Goal: Information Seeking & Learning: Learn about a topic

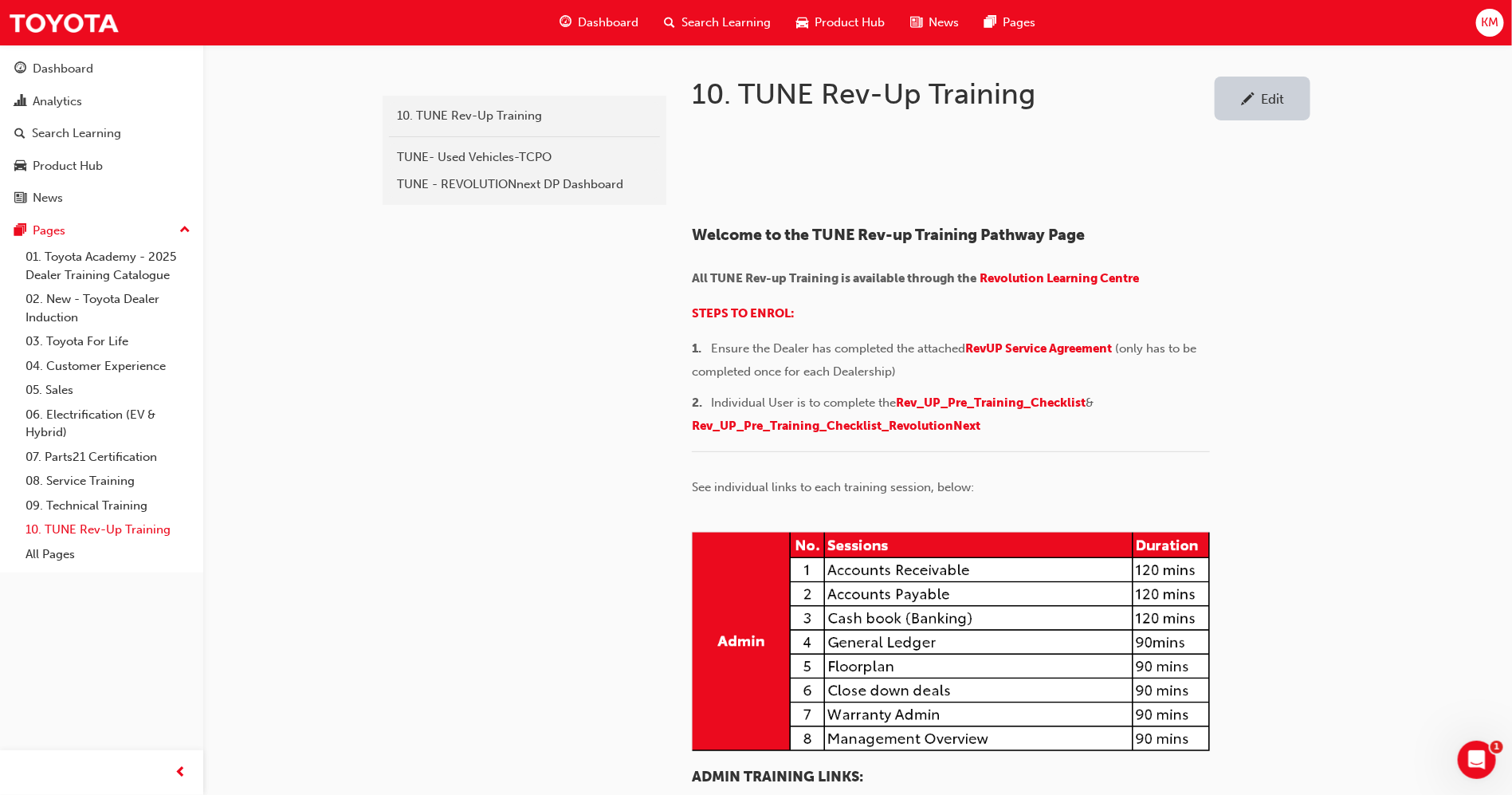
click at [132, 522] on link "10. TUNE Rev-Up Training" at bounding box center [107, 529] width 178 height 24
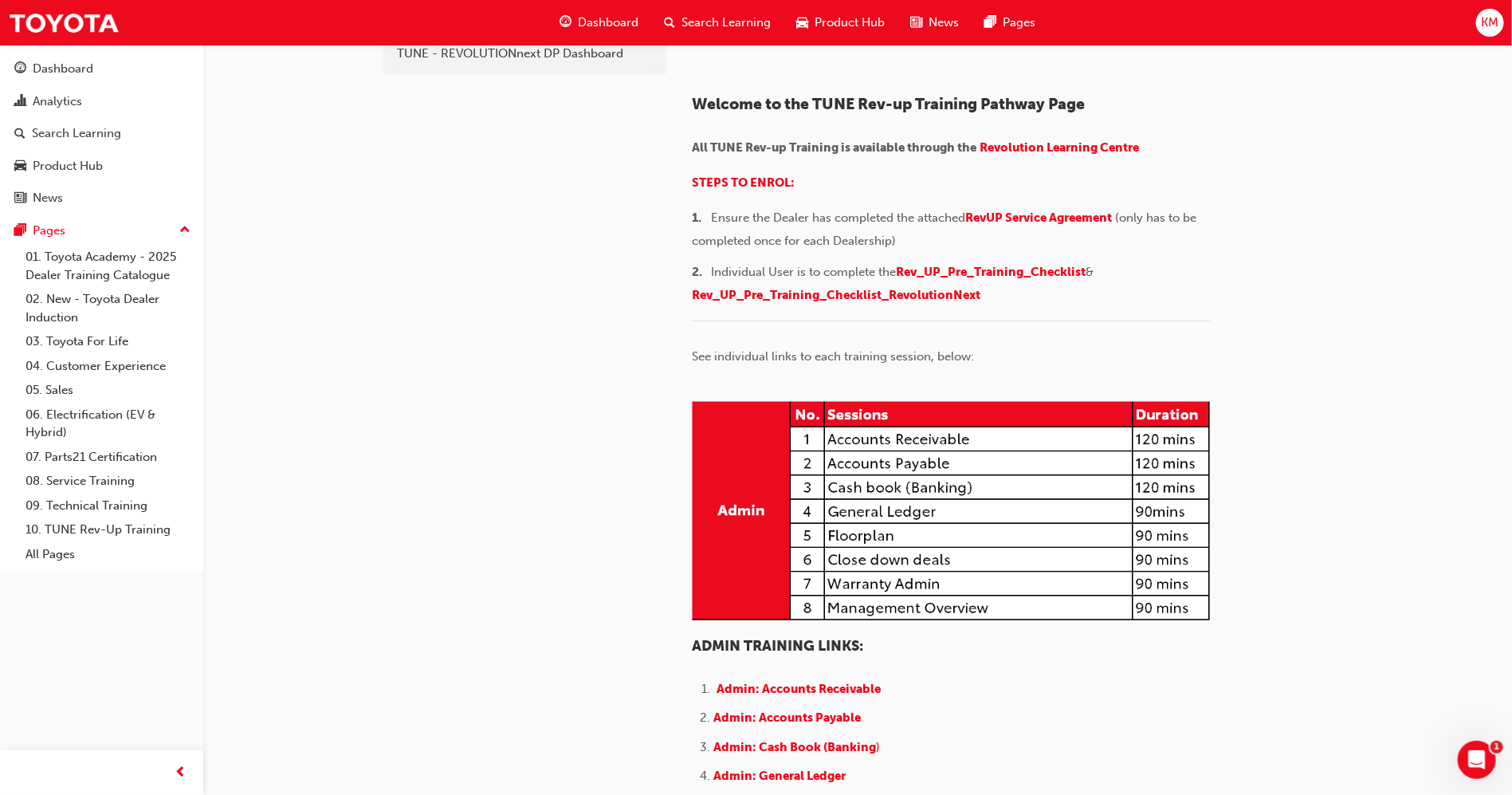
scroll to position [479, 0]
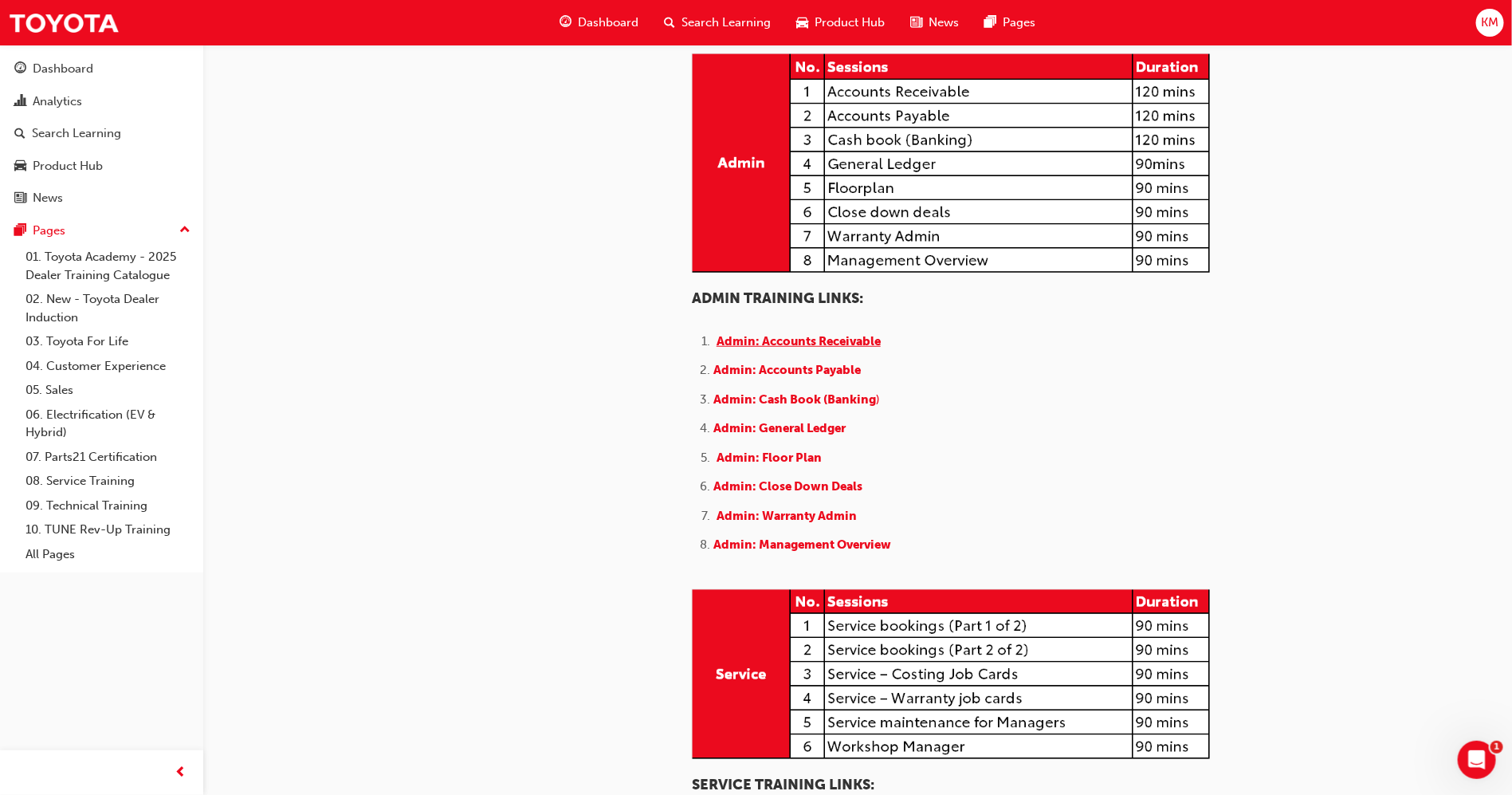
click at [798, 349] on span "Admin: Accounts Receivable" at bounding box center [798, 341] width 164 height 14
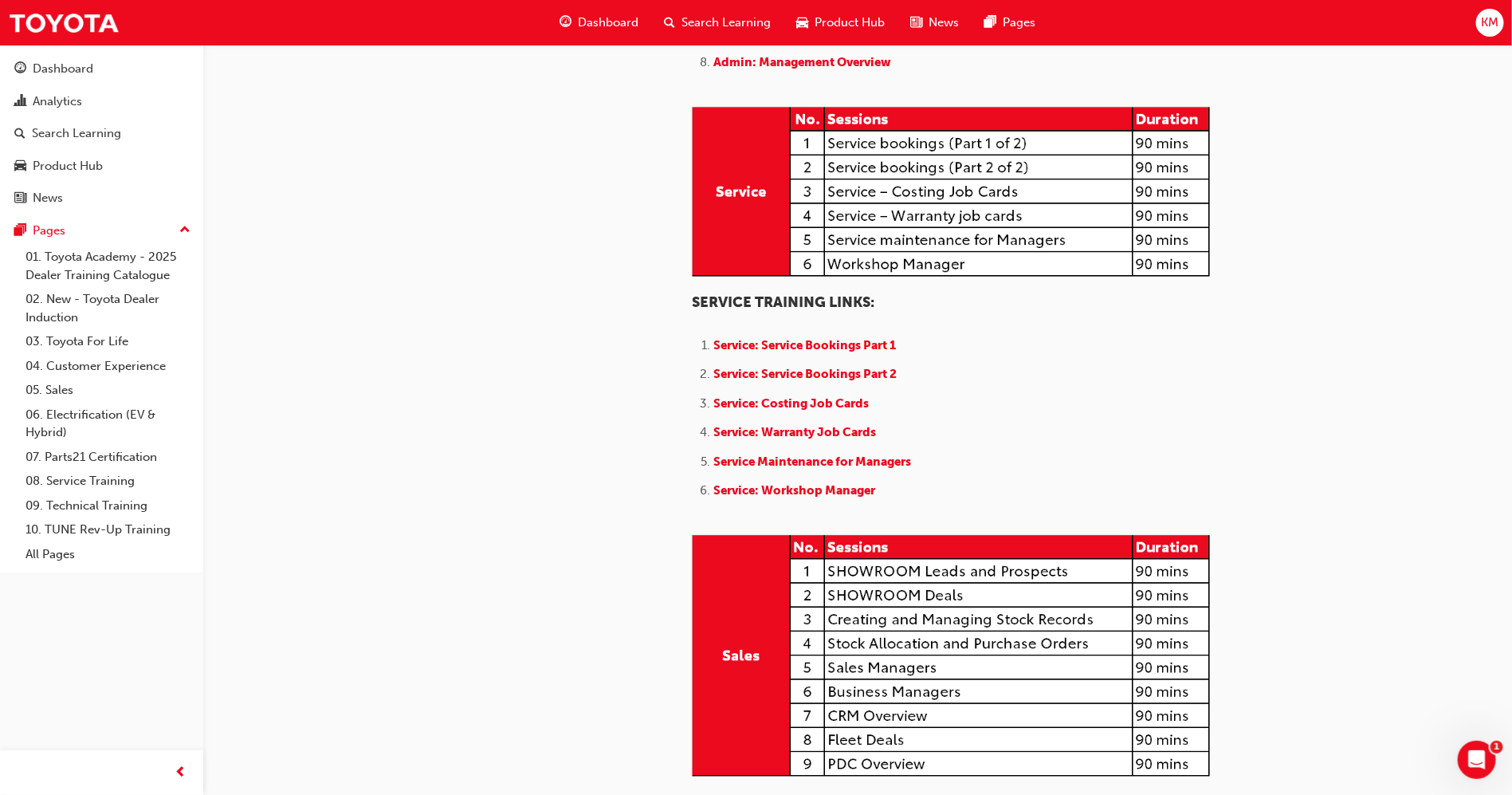
scroll to position [1077, 0]
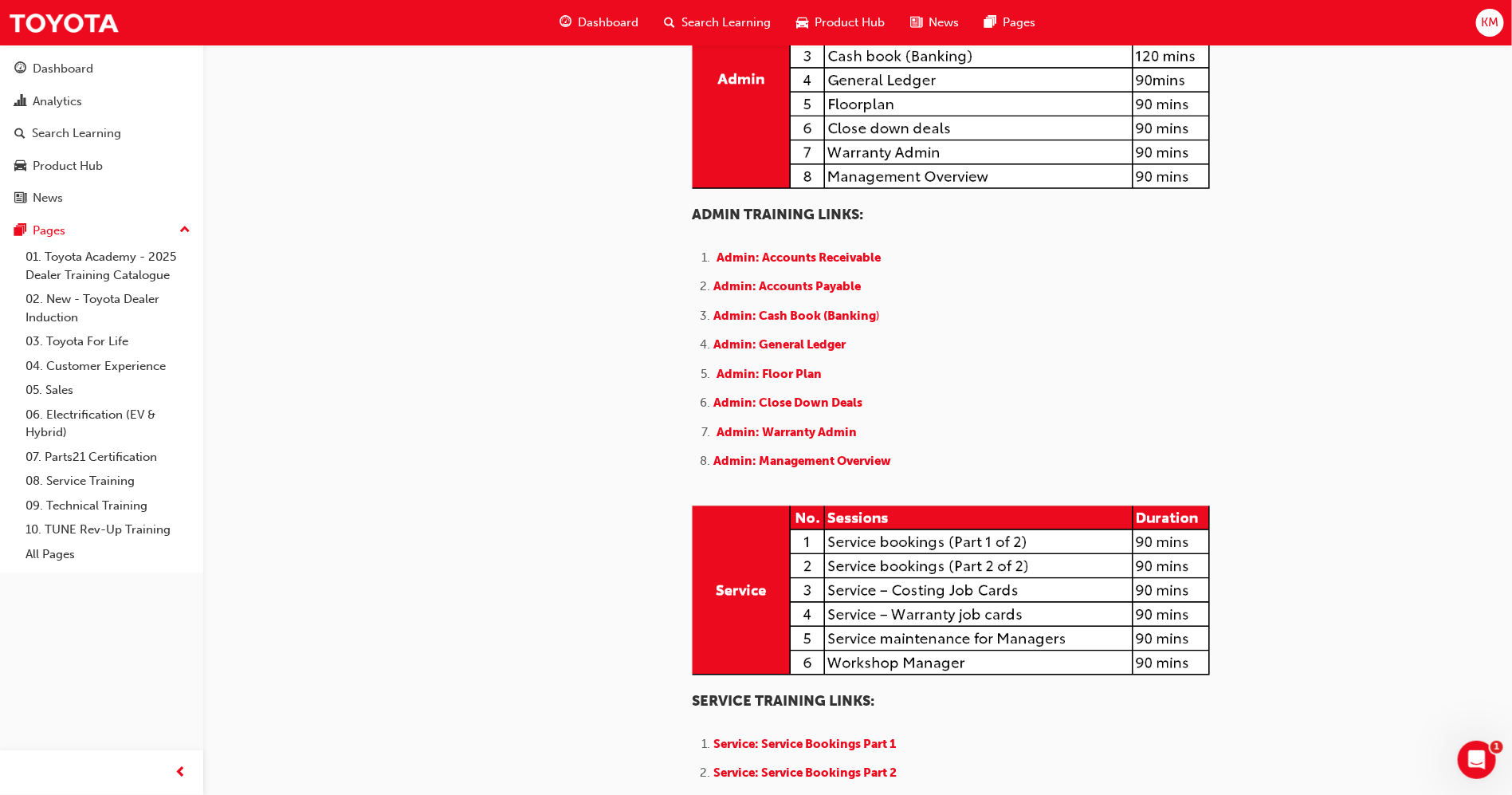
scroll to position [598, 0]
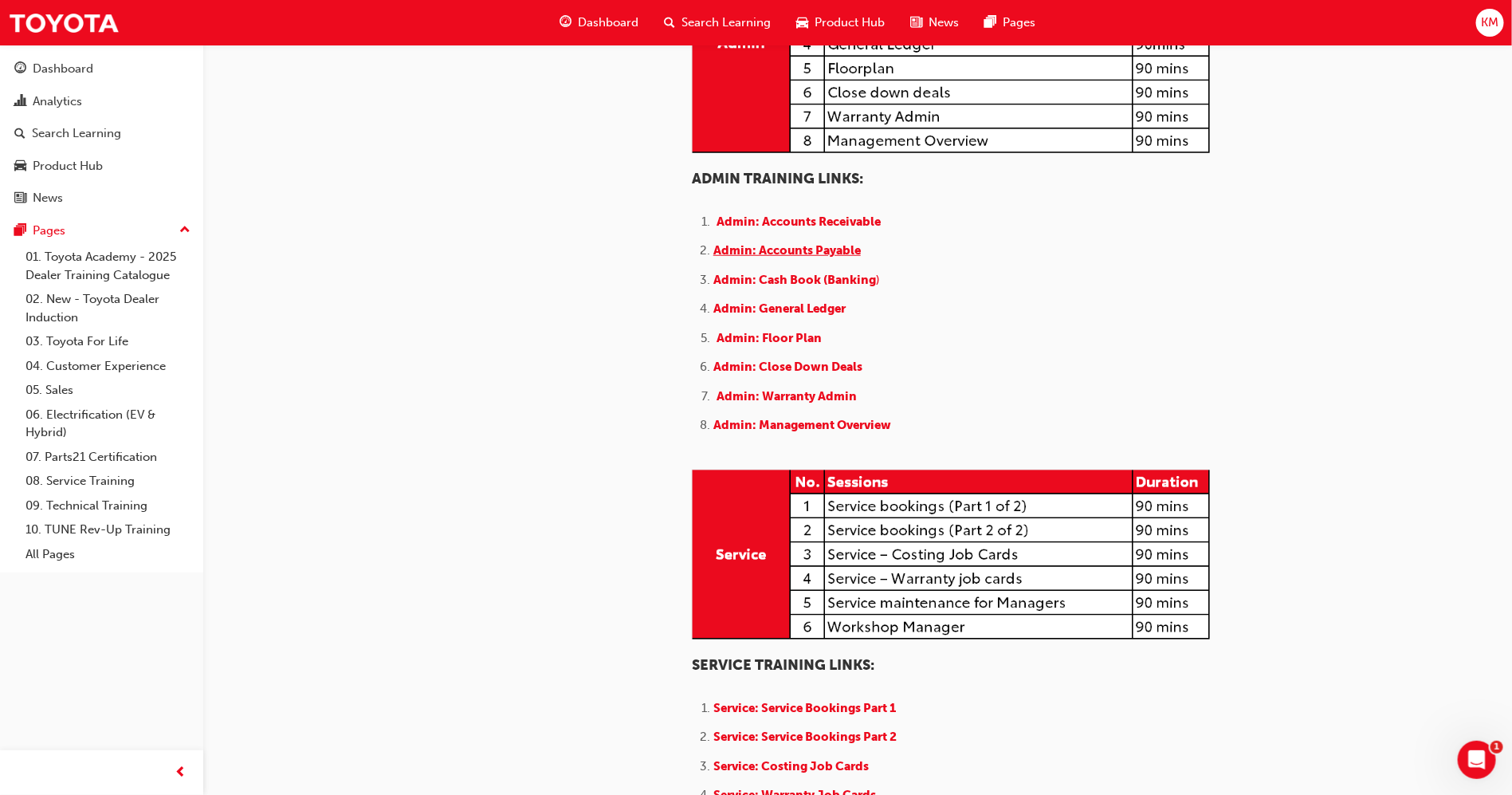
click at [821, 257] on span "Admin: Accounts Payable" at bounding box center [787, 250] width 148 height 14
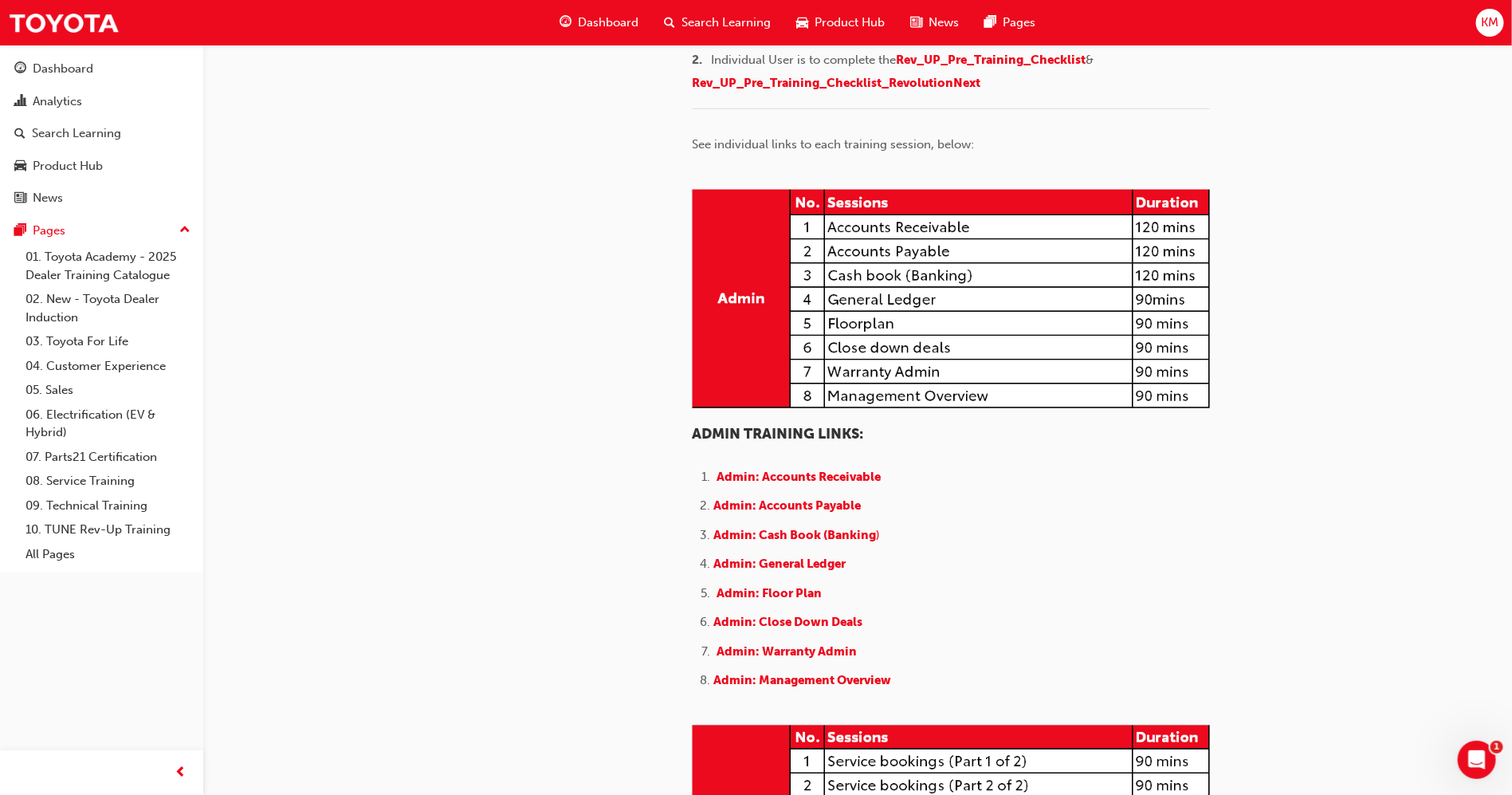
scroll to position [359, 0]
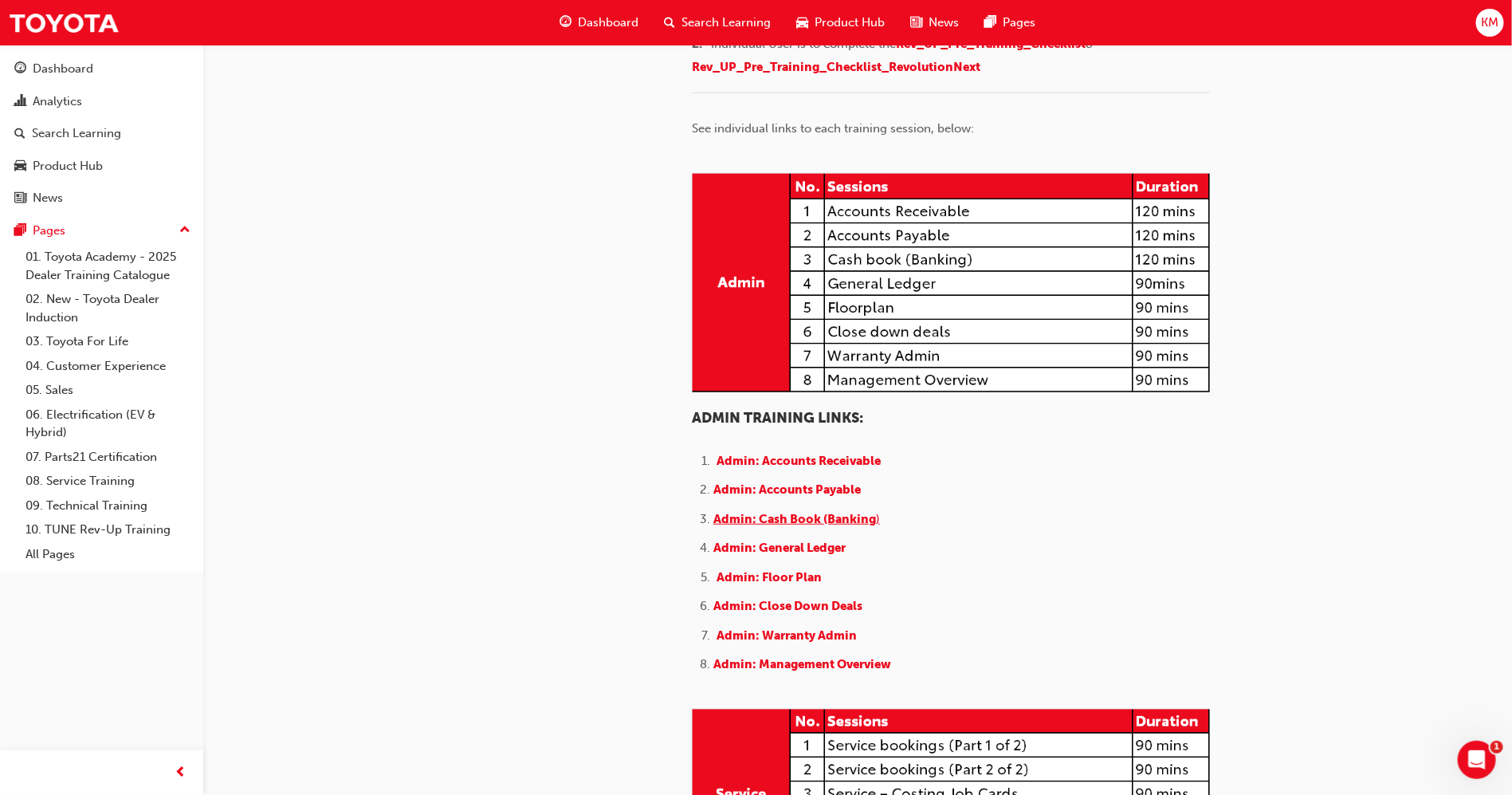
click at [828, 527] on span "Admin: Cash Book (Banking" at bounding box center [795, 518] width 163 height 14
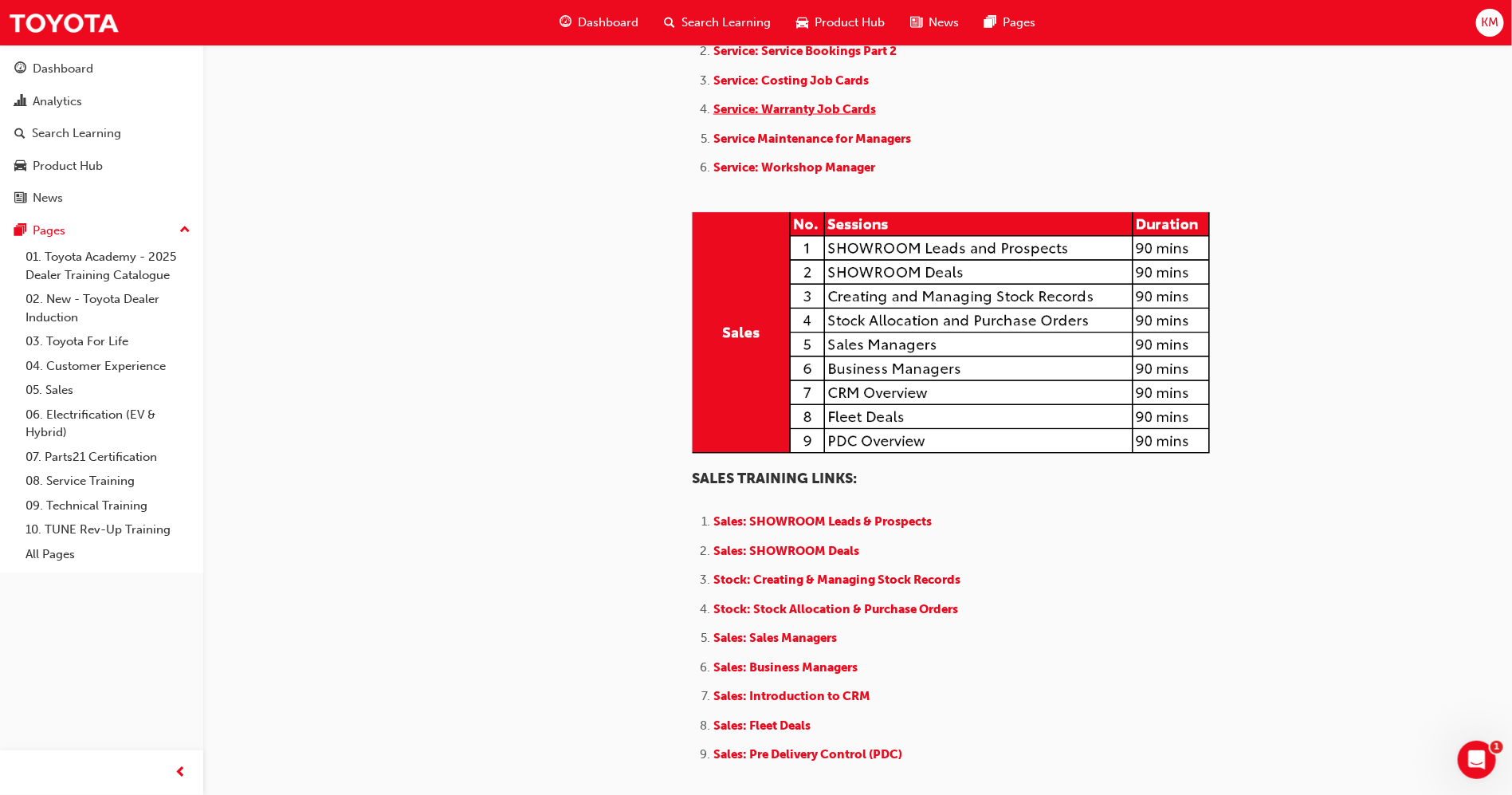
scroll to position [1555, 0]
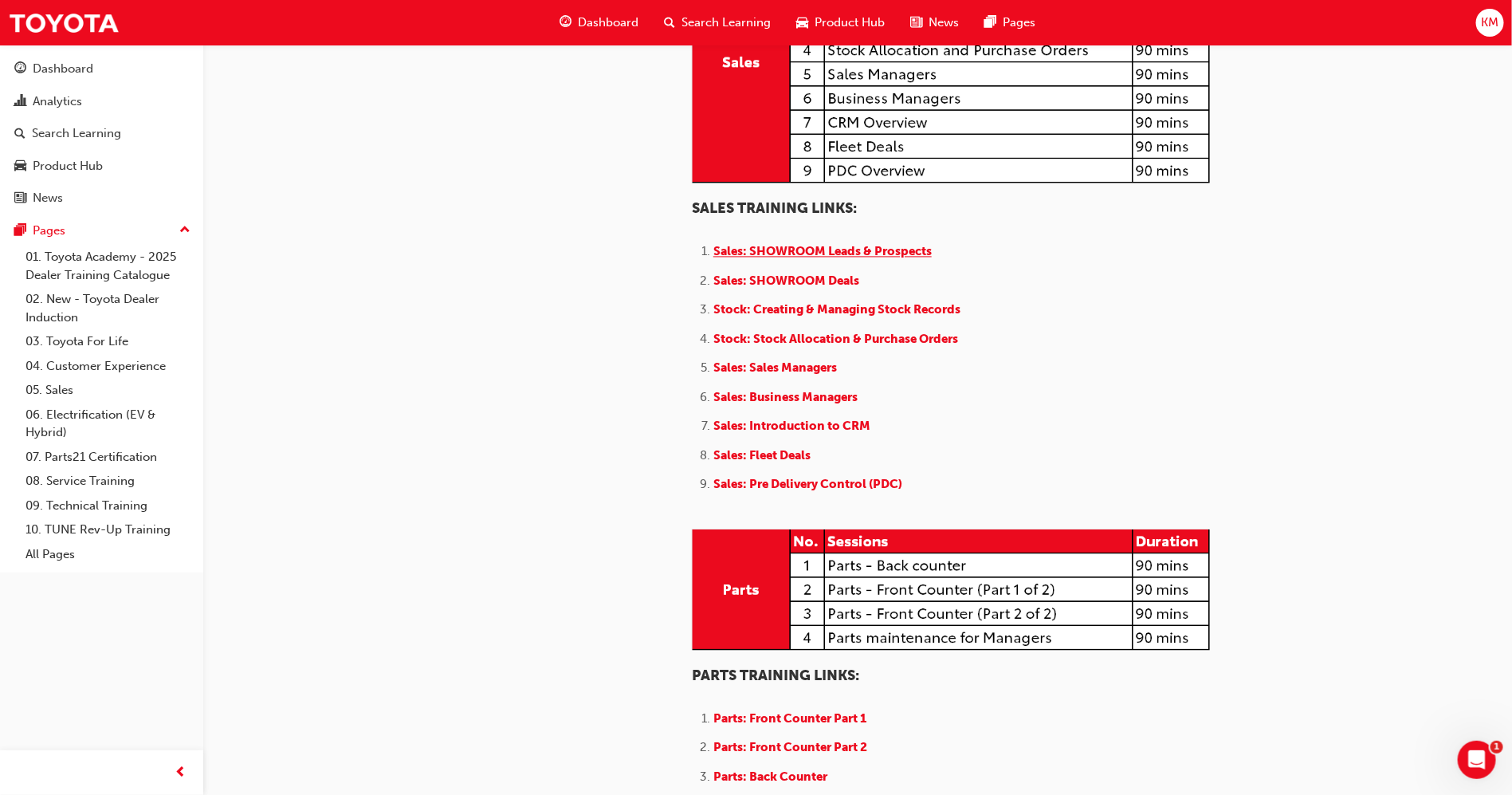
click at [769, 258] on span "Sales: SHOWROOM Leads & Prospects" at bounding box center [823, 251] width 218 height 14
